Goal: Information Seeking & Learning: Find contact information

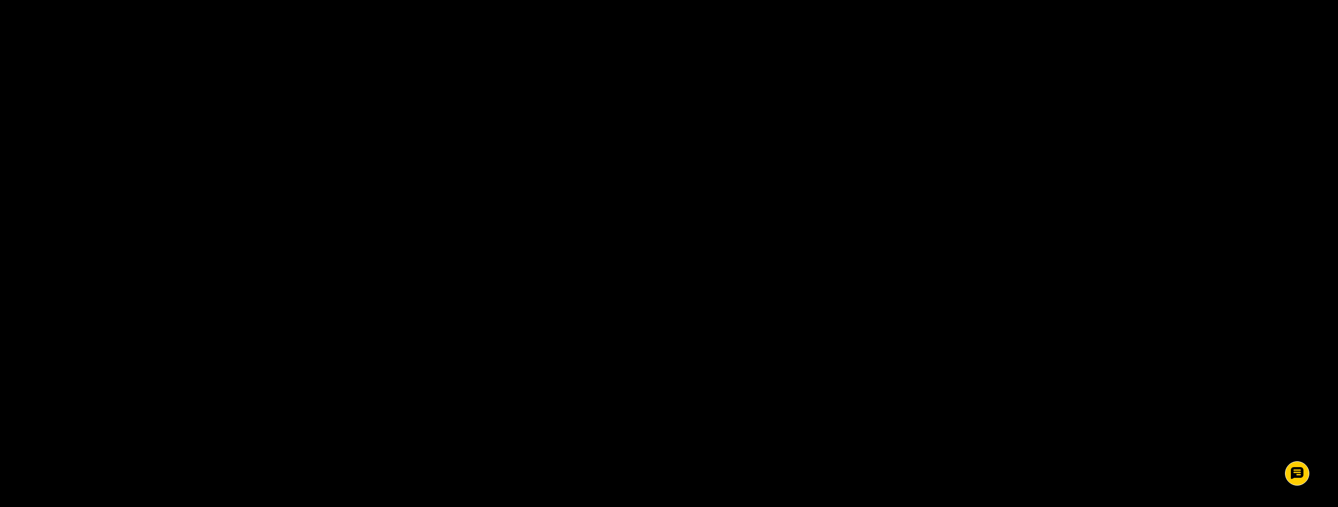
click at [138, 0] on html "Пицца Мафия клиентская поддержка Чат на сайте 0" at bounding box center [669, 0] width 1338 height 0
click at [135, 0] on html "Пицца Мафия клиентская поддержка Чат на сайте 0" at bounding box center [669, 0] width 1338 height 0
click at [124, 0] on html "Пицца Мафия клиентская поддержка Чат на сайте 0" at bounding box center [669, 0] width 1338 height 0
click at [123, 0] on html "Пицца Мафия клиентская поддержка Чат на сайте 0" at bounding box center [669, 0] width 1338 height 0
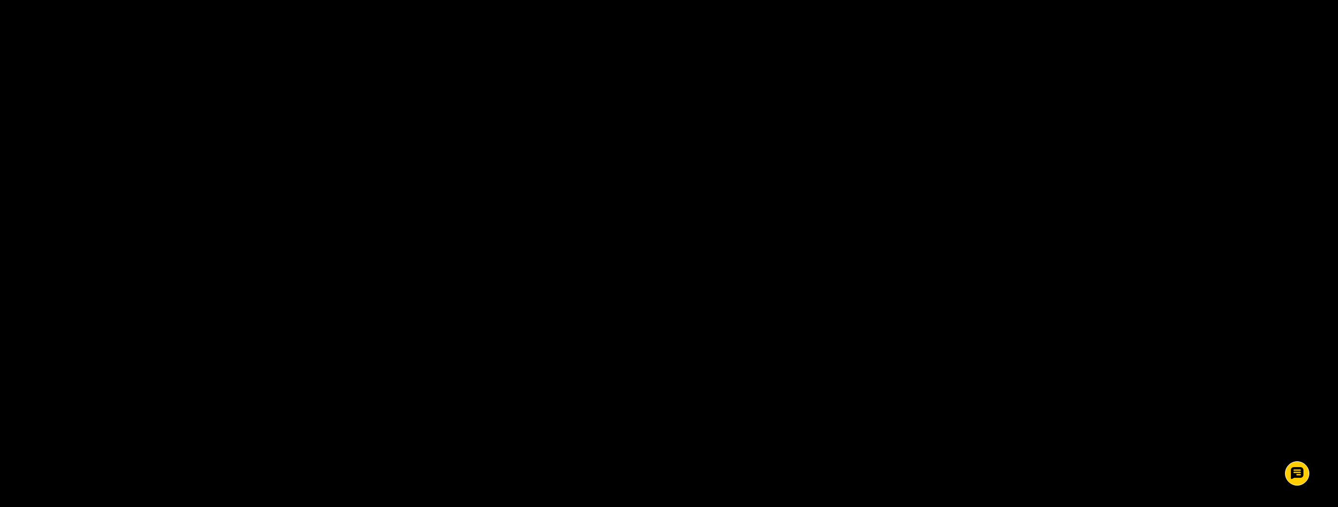
click at [123, 0] on html "Пицца Мафия клиентская поддержка Чат на сайте 0" at bounding box center [669, 0] width 1338 height 0
click at [111, 0] on html "Пицца Мафия клиентская поддержка Чат на сайте 0" at bounding box center [669, 0] width 1338 height 0
click at [107, 0] on html "Пицца Мафия клиентская поддержка Чат на сайте 0" at bounding box center [669, 0] width 1338 height 0
